Goal: Task Accomplishment & Management: Manage account settings

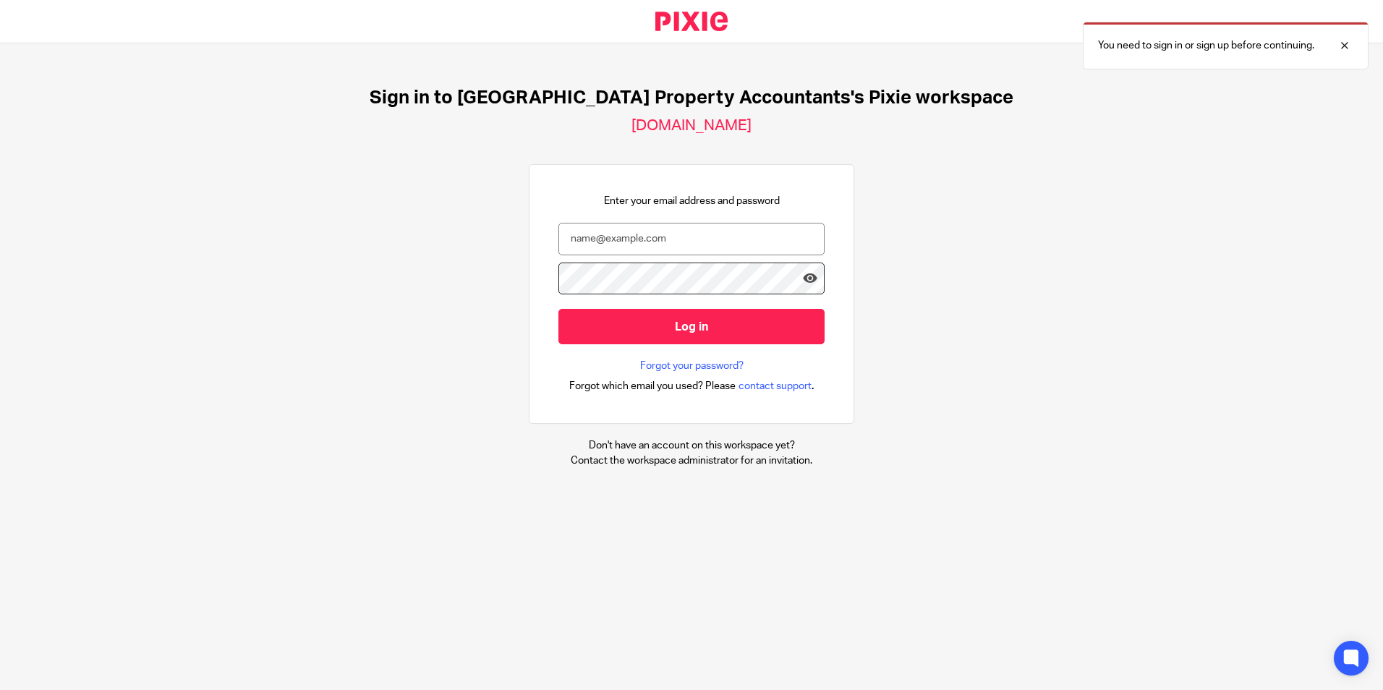
click at [0, 689] on div at bounding box center [0, 690] width 0 height 0
type input "[EMAIL_ADDRESS][DOMAIN_NAME]"
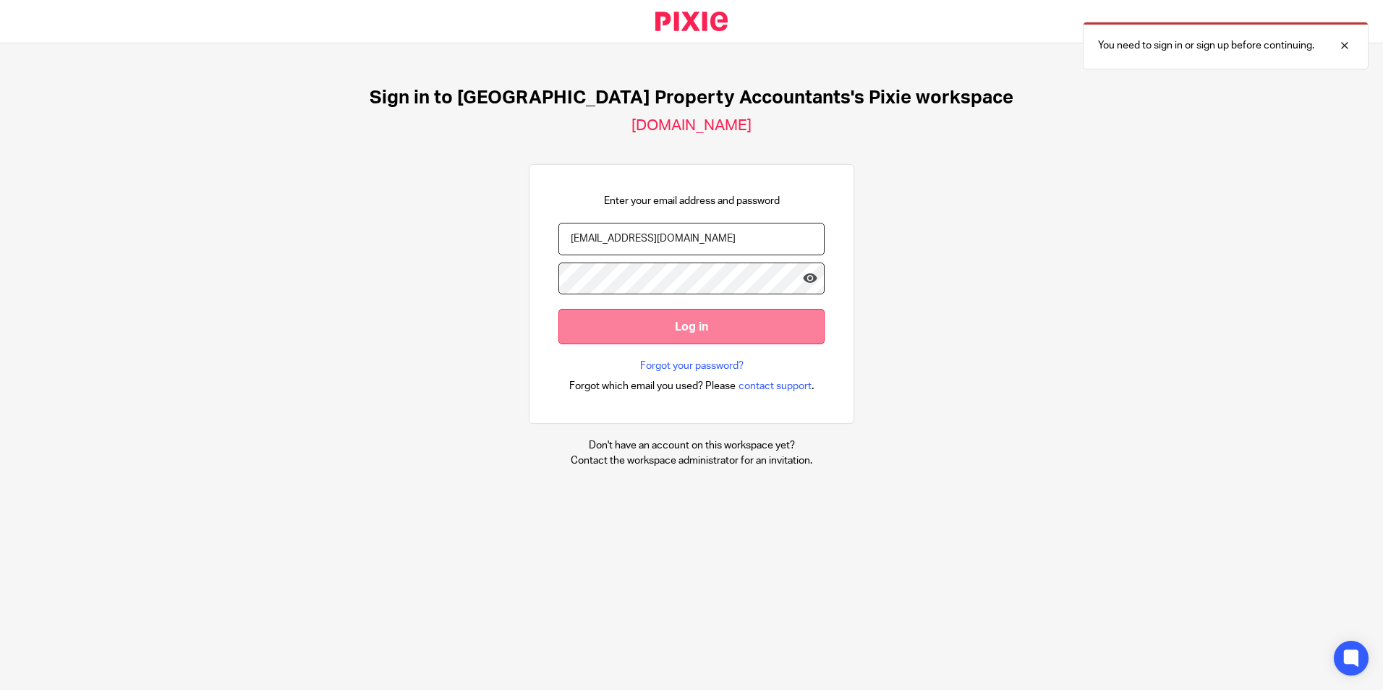
click at [696, 324] on input "Log in" at bounding box center [691, 326] width 266 height 35
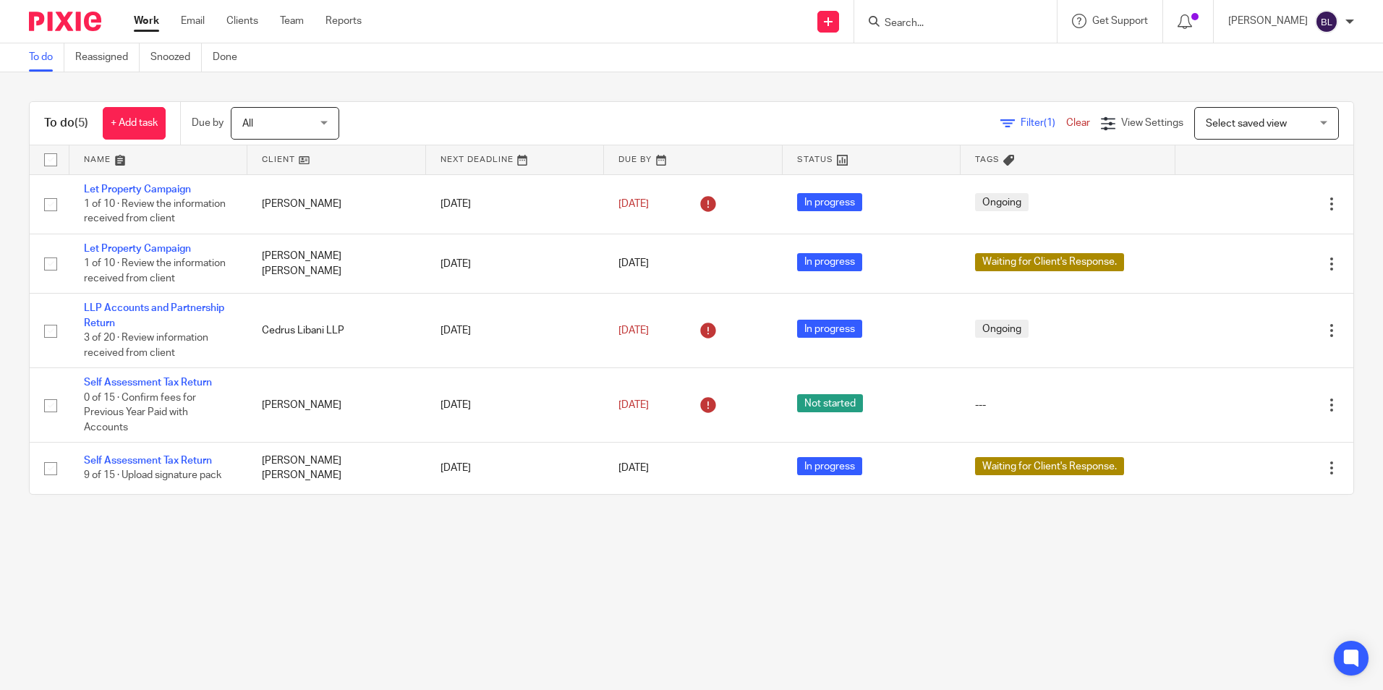
click at [950, 22] on input "Search" at bounding box center [948, 23] width 130 height 13
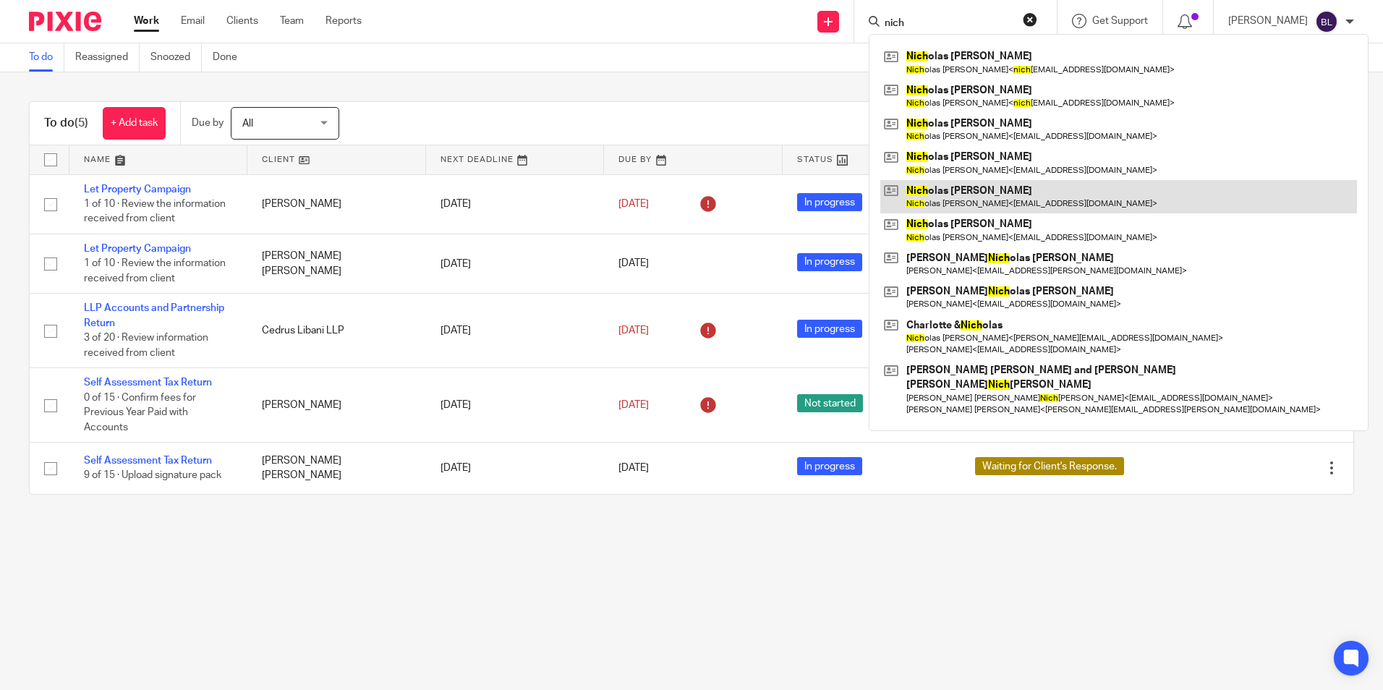
type input "nich"
click at [958, 192] on link at bounding box center [1118, 196] width 477 height 33
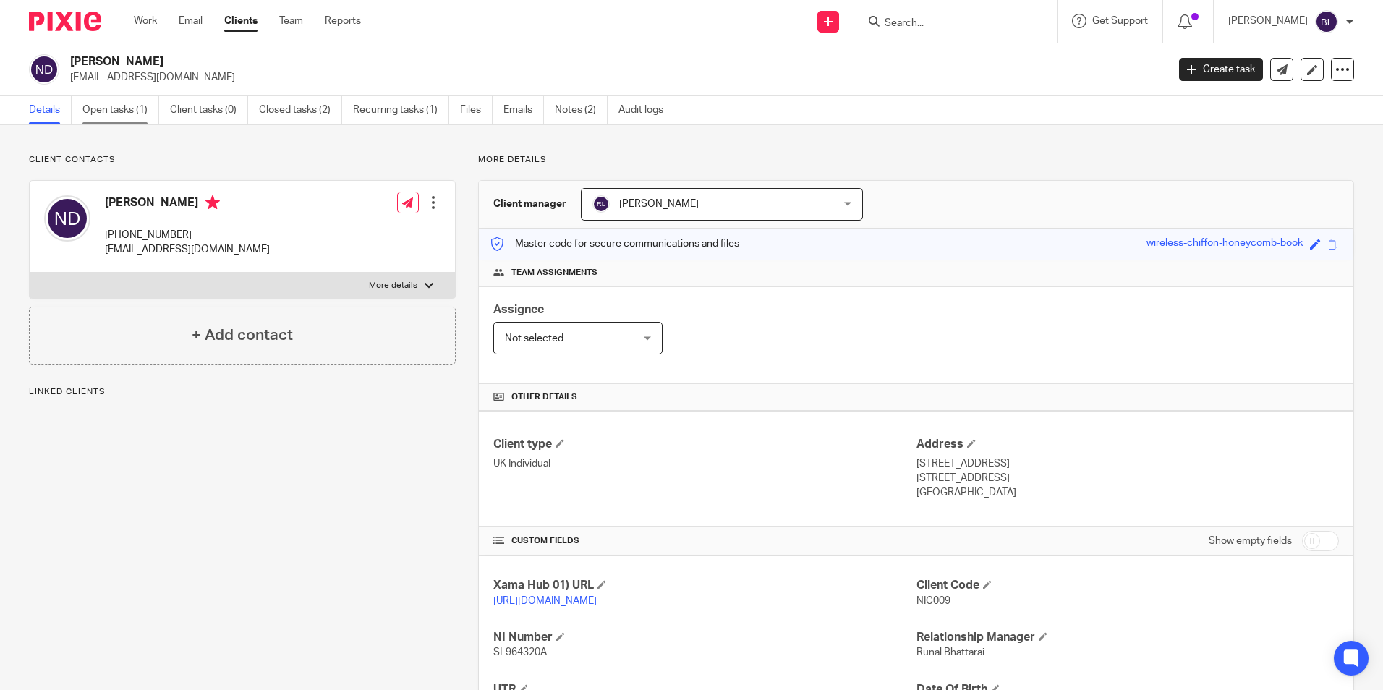
drag, startPoint x: 114, startPoint y: 115, endPoint x: 596, endPoint y: 200, distance: 489.8
click at [115, 116] on link "Open tasks (1)" at bounding box center [120, 110] width 77 height 28
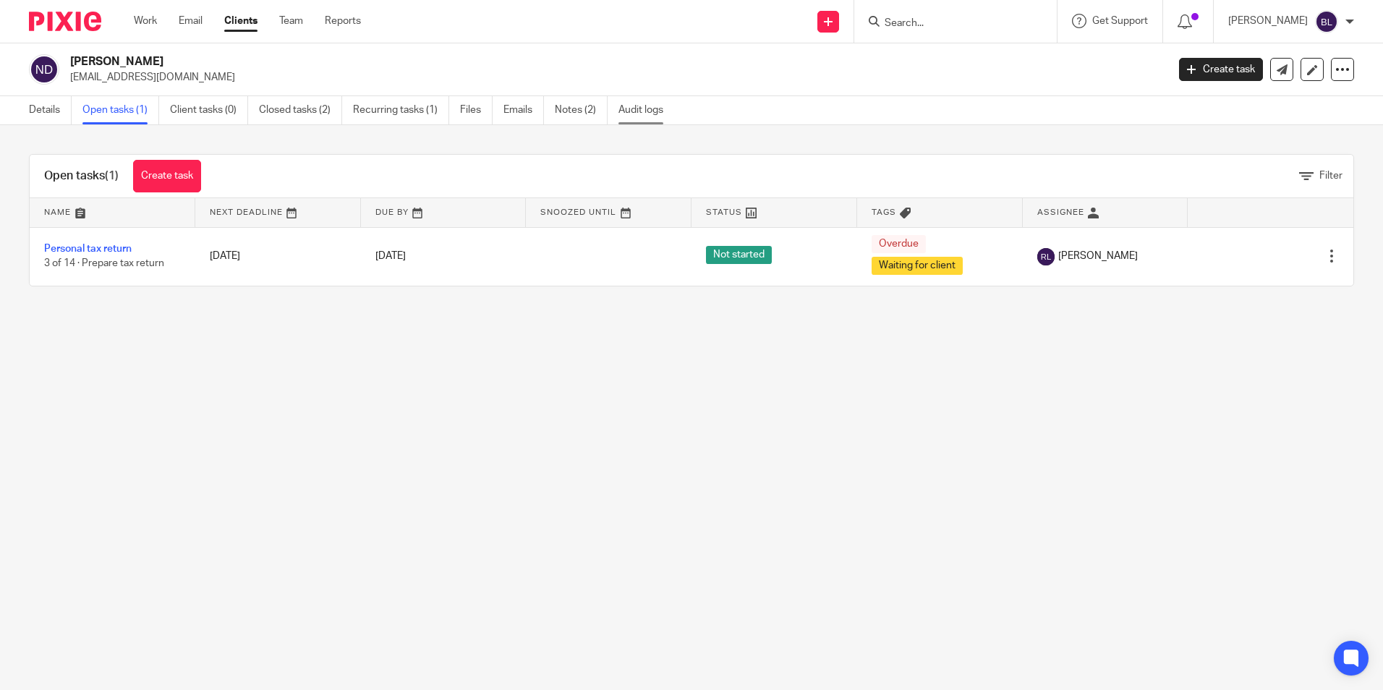
click at [641, 106] on link "Audit logs" at bounding box center [646, 110] width 56 height 28
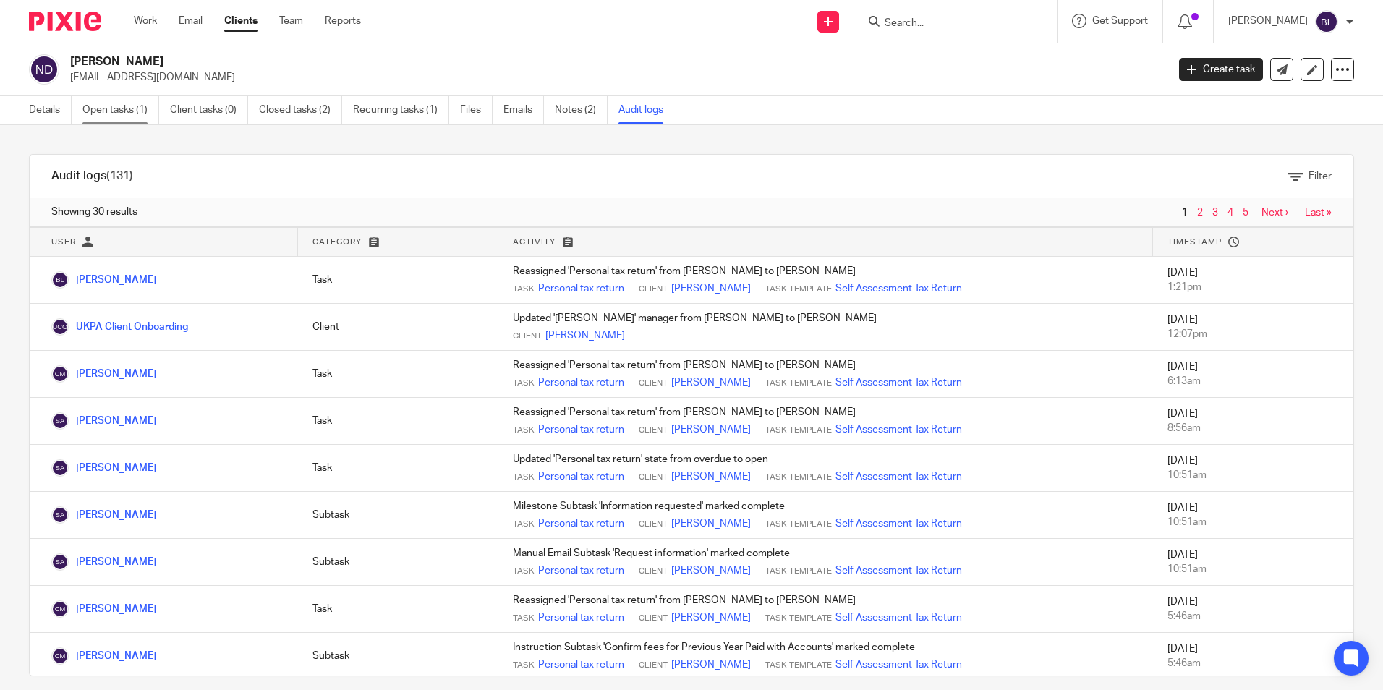
click at [134, 118] on link "Open tasks (1)" at bounding box center [120, 110] width 77 height 28
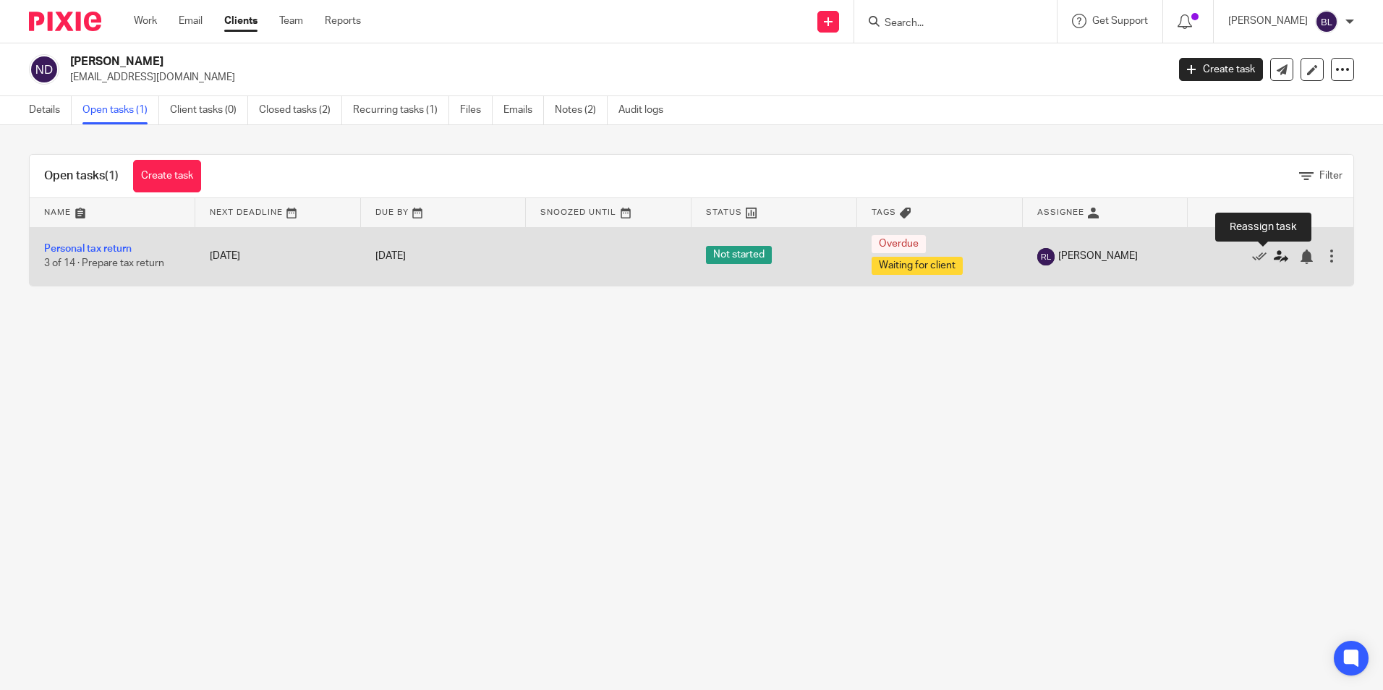
click at [1274, 256] on icon at bounding box center [1281, 257] width 14 height 14
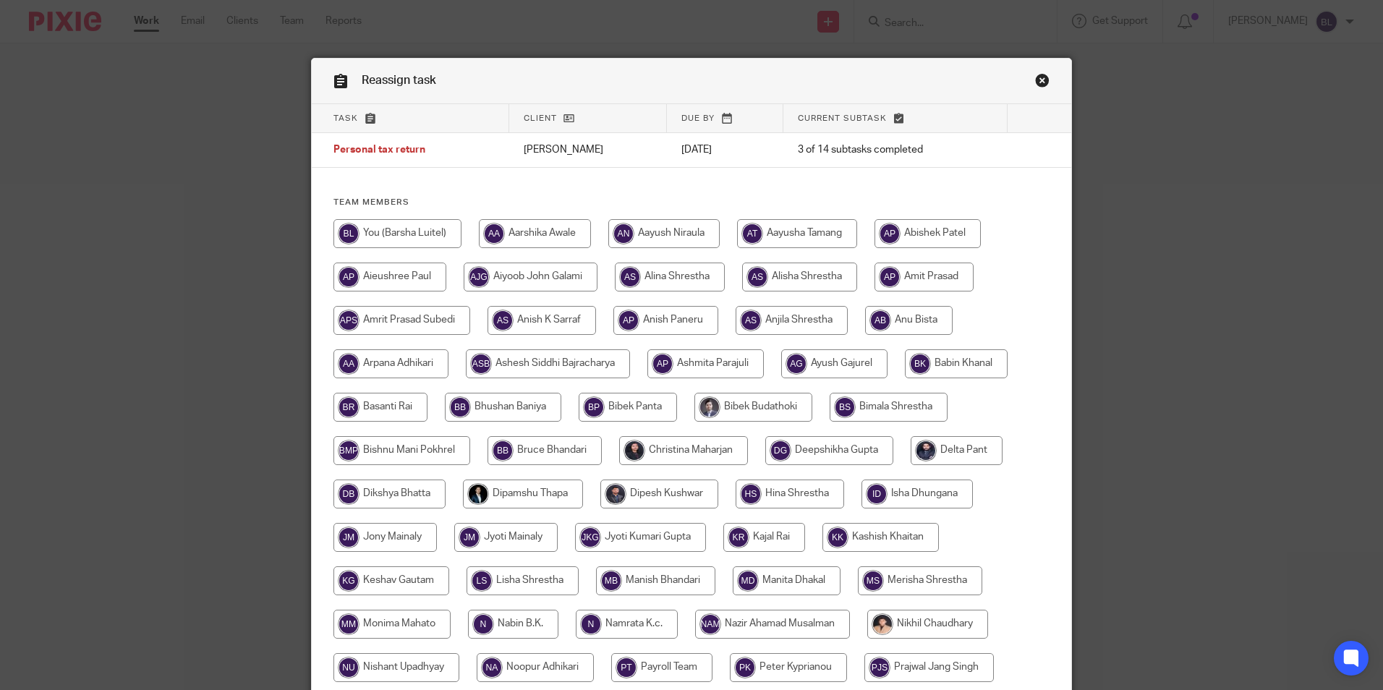
click at [1039, 81] on link "Close this dialog window" at bounding box center [1042, 83] width 14 height 20
